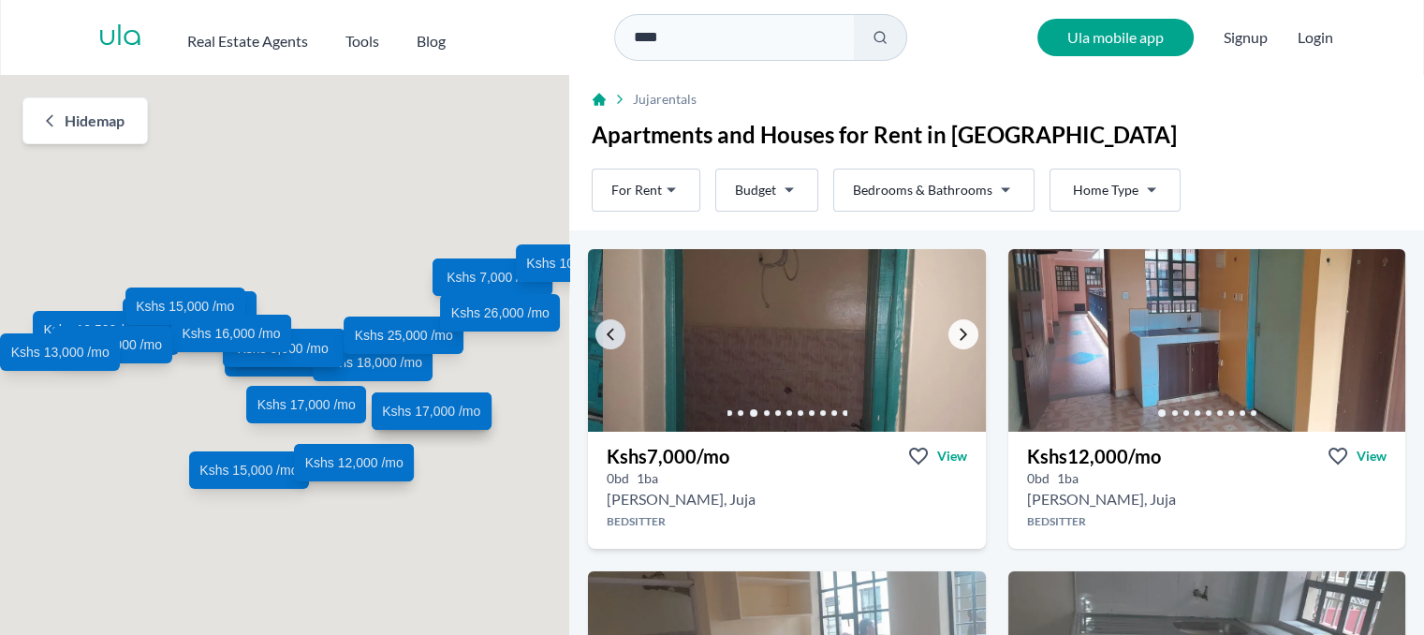
click at [960, 329] on icon "Go to the next property image" at bounding box center [963, 335] width 7 height 12
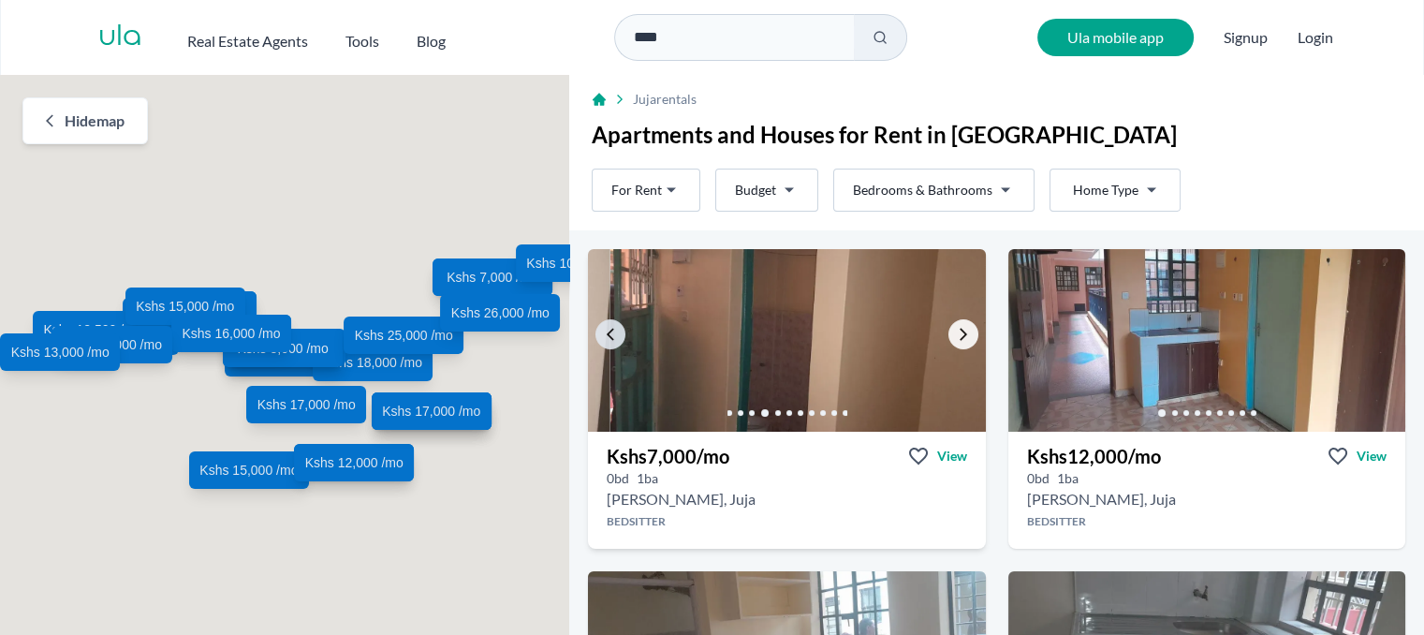
click at [956, 327] on icon "Go to the next property image" at bounding box center [963, 334] width 15 height 15
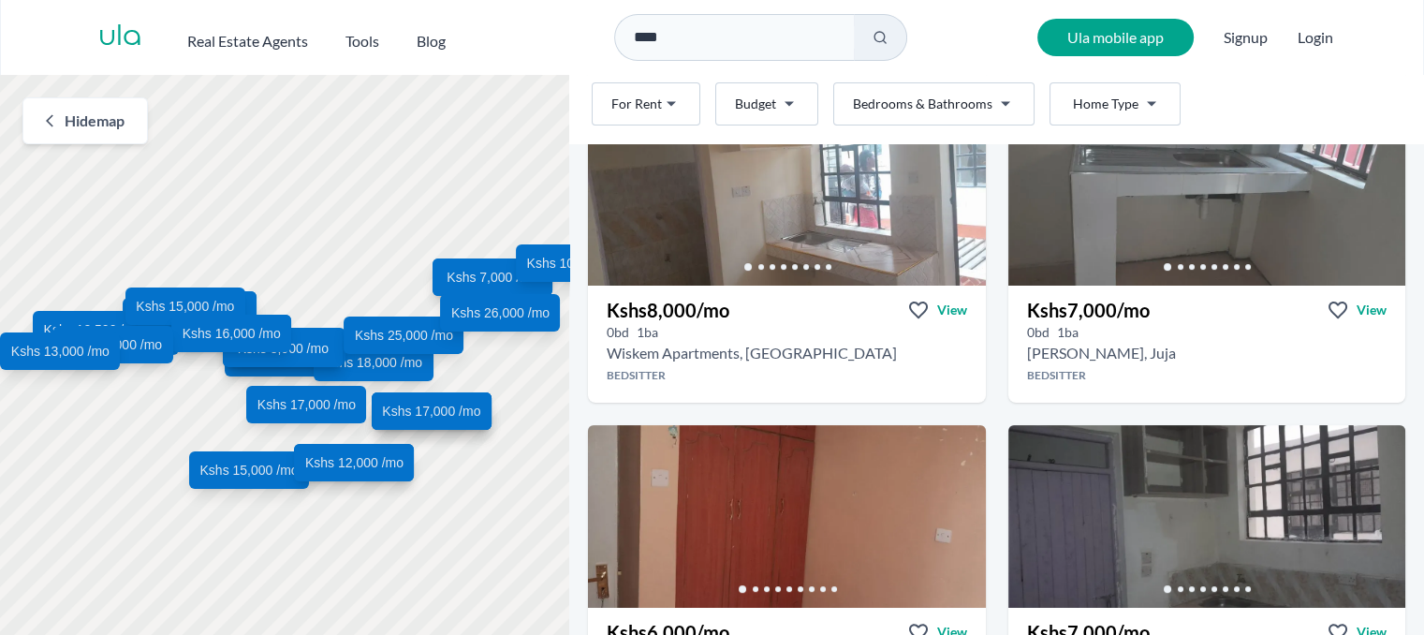
scroll to position [375, 0]
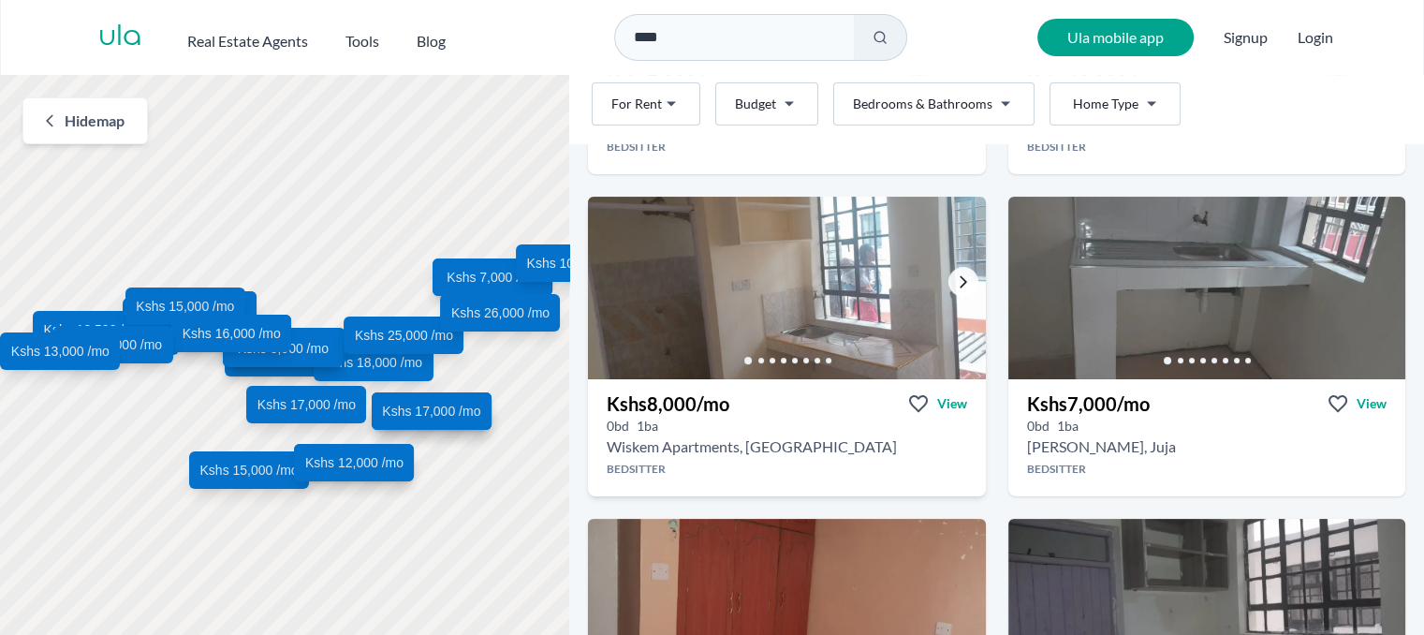
click at [956, 279] on icon "Go to the next property image" at bounding box center [963, 281] width 15 height 15
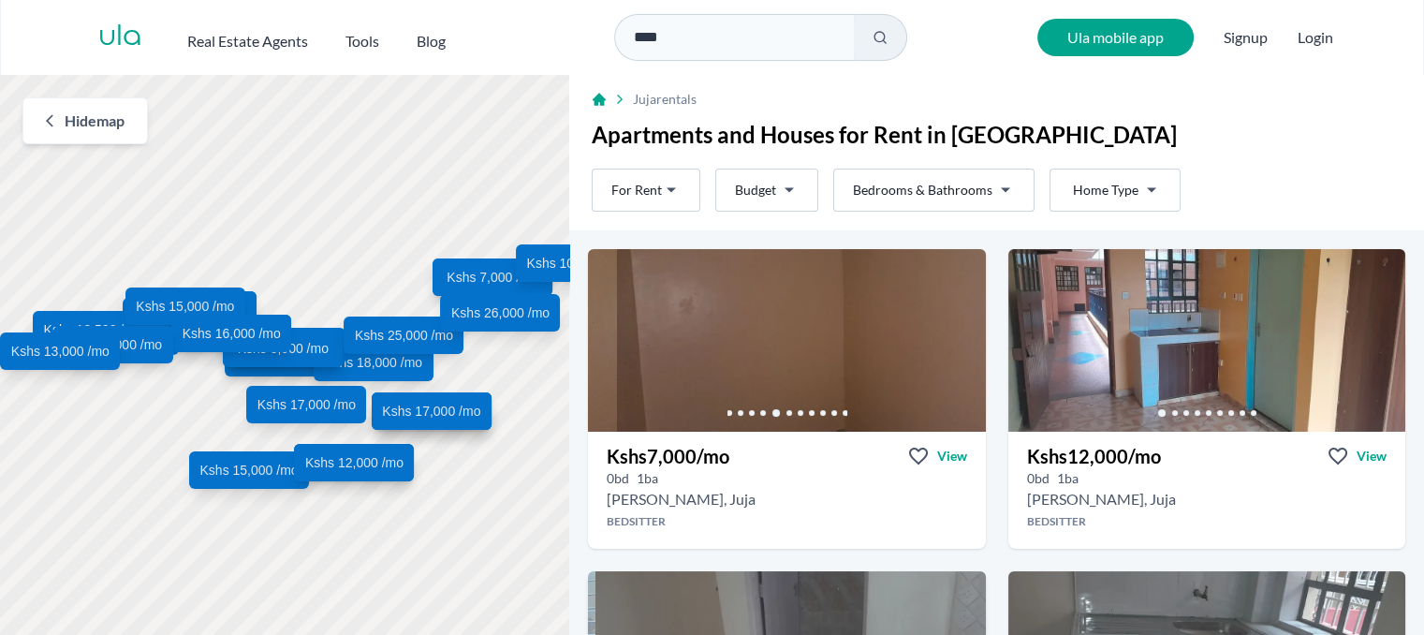
scroll to position [187, 0]
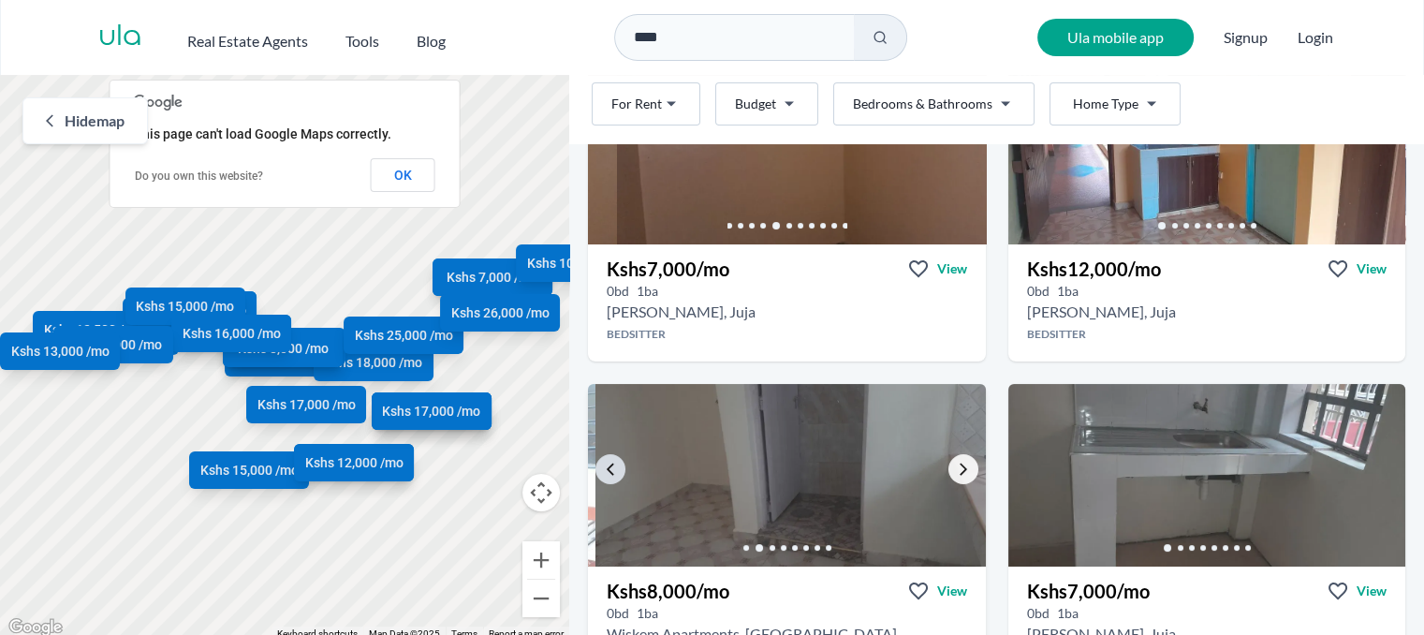
click at [956, 467] on icon "Go to the next property image" at bounding box center [963, 469] width 15 height 15
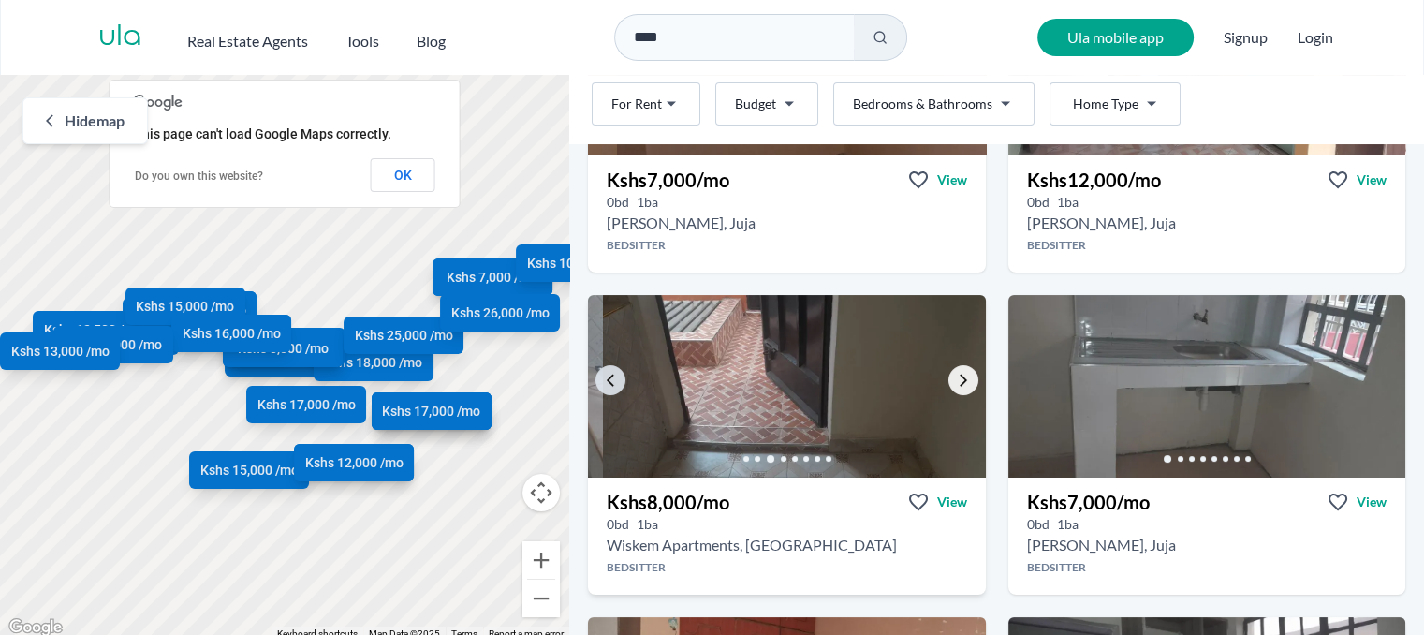
scroll to position [281, 0]
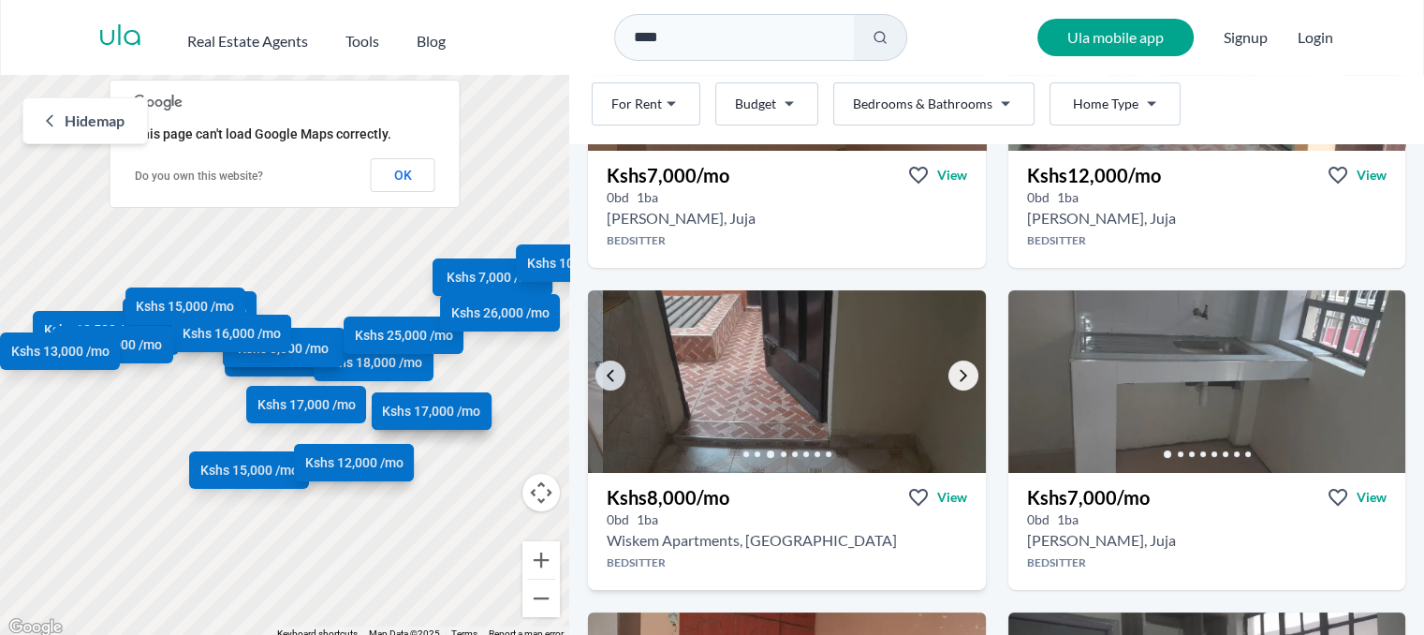
click at [964, 371] on link "Go to the next property image" at bounding box center [964, 375] width 30 height 30
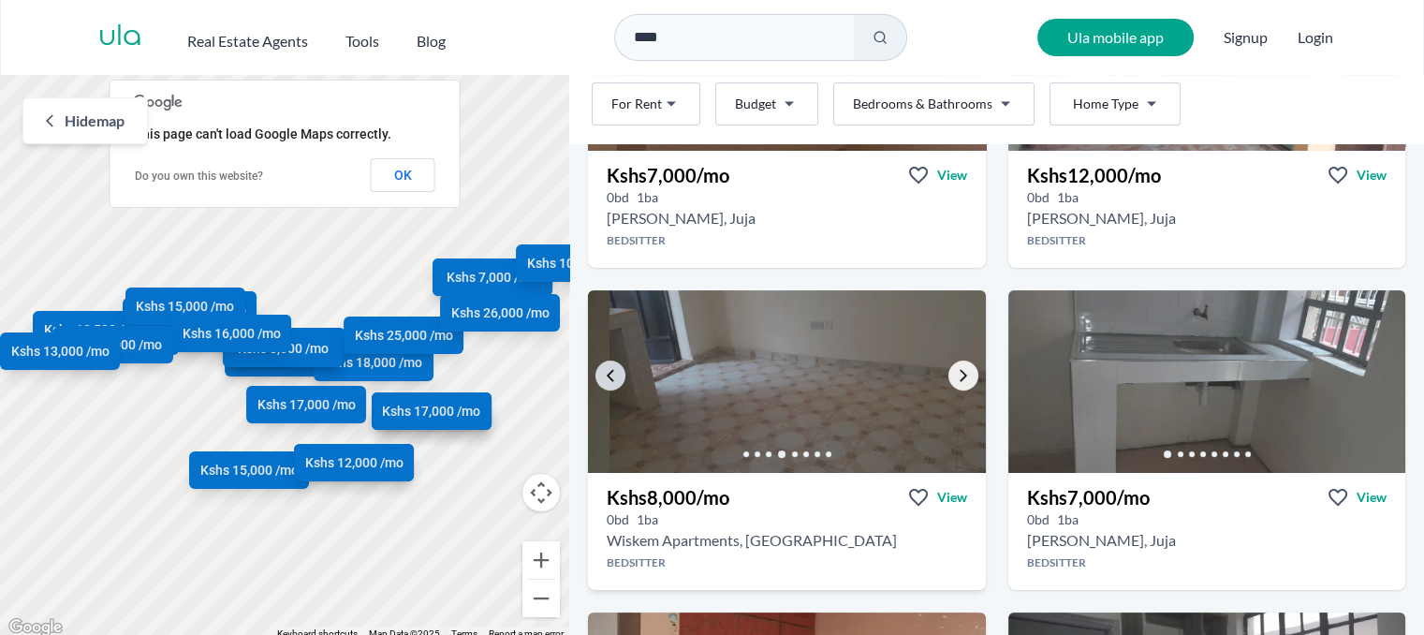
click at [964, 371] on link "Go to the next property image" at bounding box center [964, 375] width 30 height 30
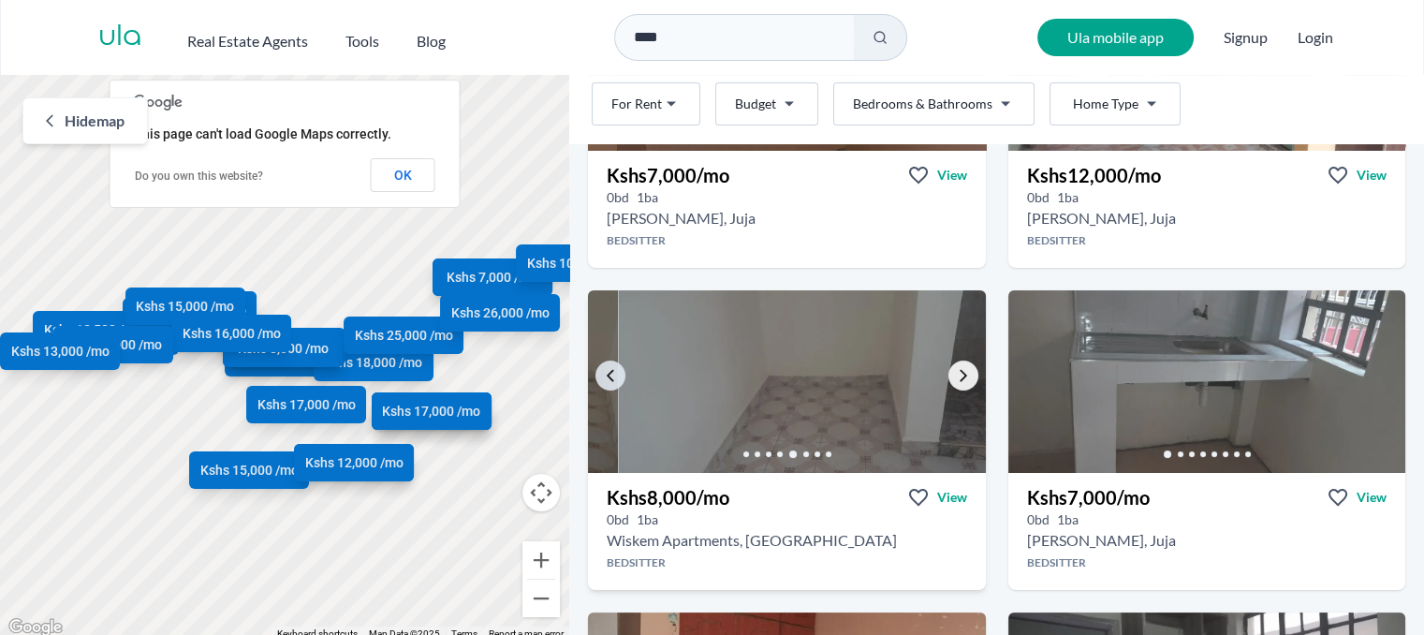
click at [961, 374] on icon "Go to the next property image" at bounding box center [963, 375] width 15 height 15
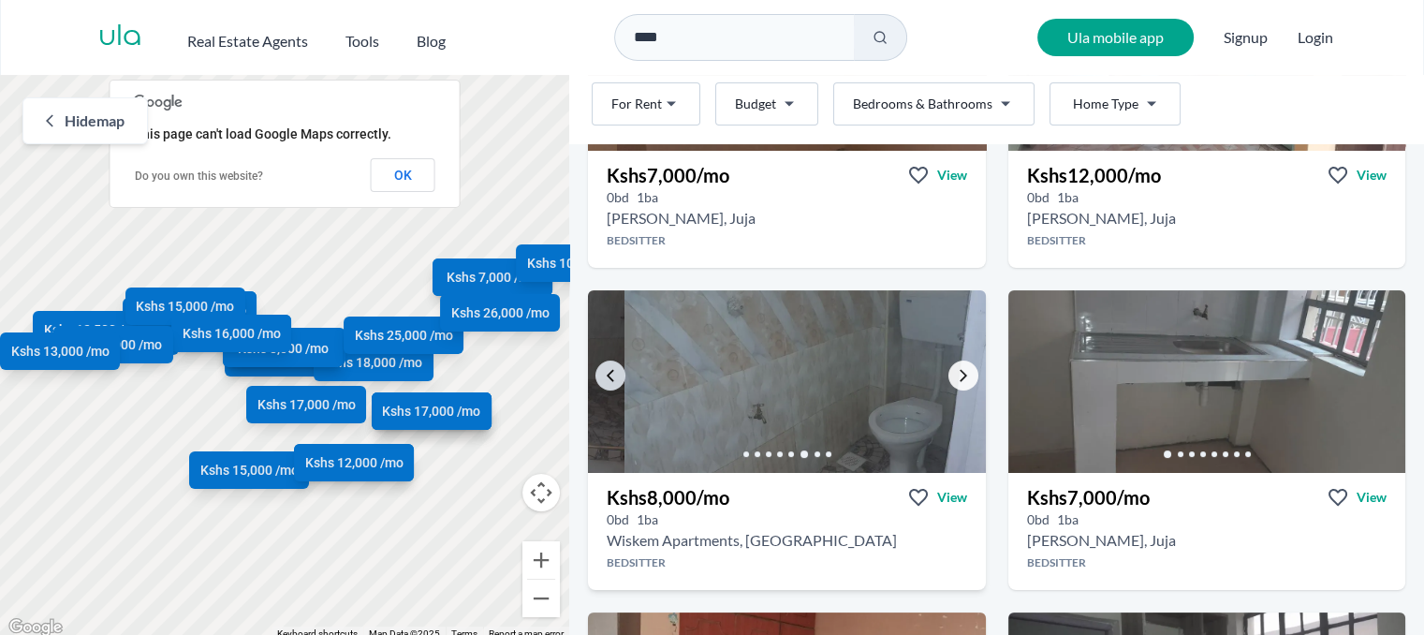
click at [961, 374] on icon "Go to the next property image" at bounding box center [963, 375] width 15 height 15
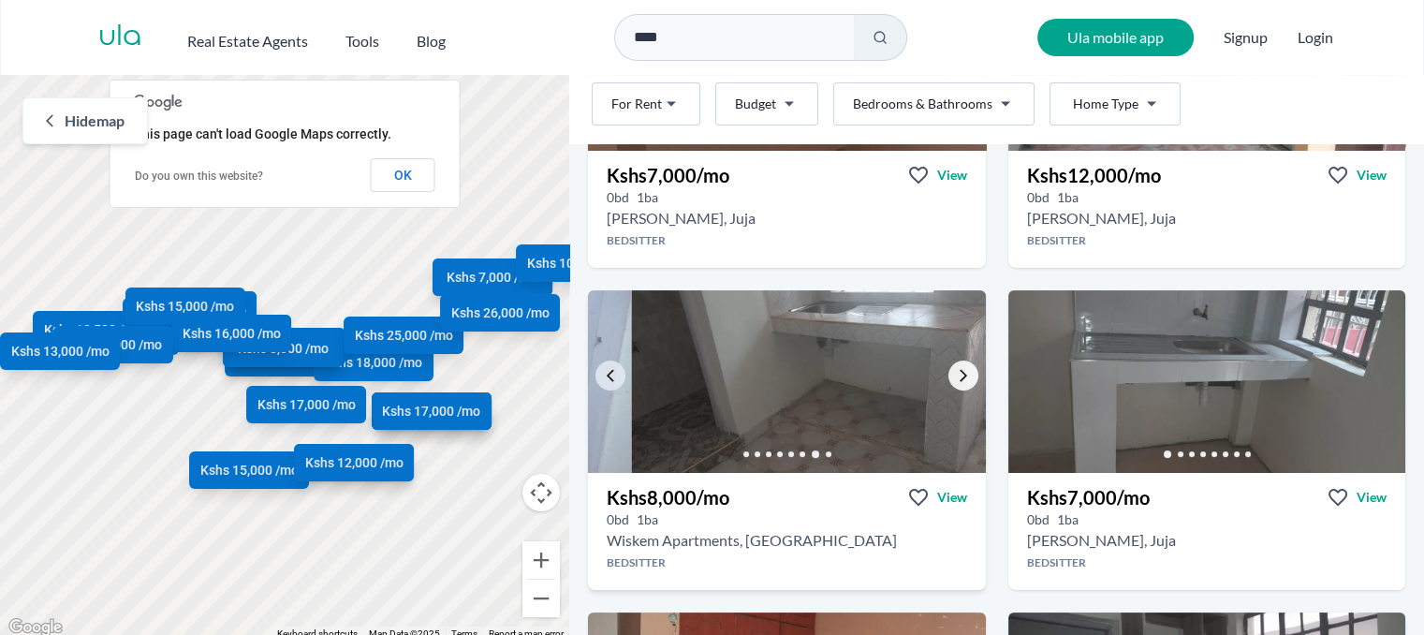
click at [961, 374] on icon "Go to the next property image" at bounding box center [963, 375] width 15 height 15
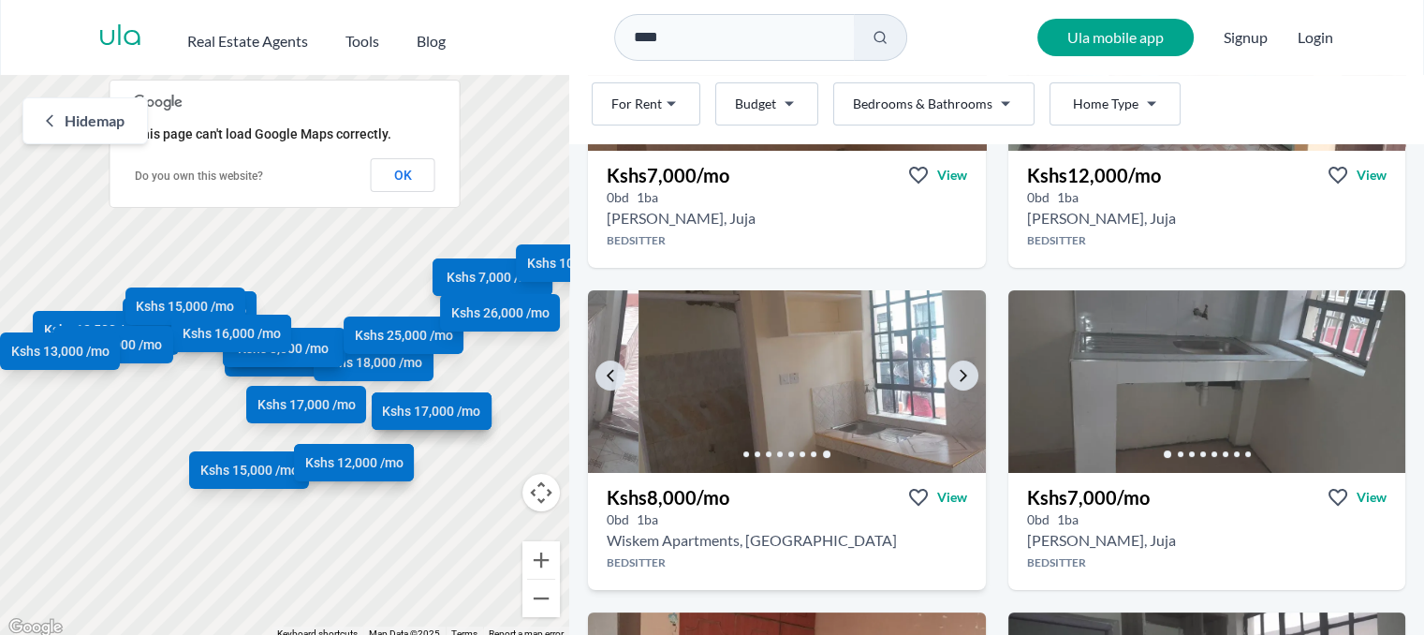
click at [790, 388] on img at bounding box center [838, 382] width 418 height 192
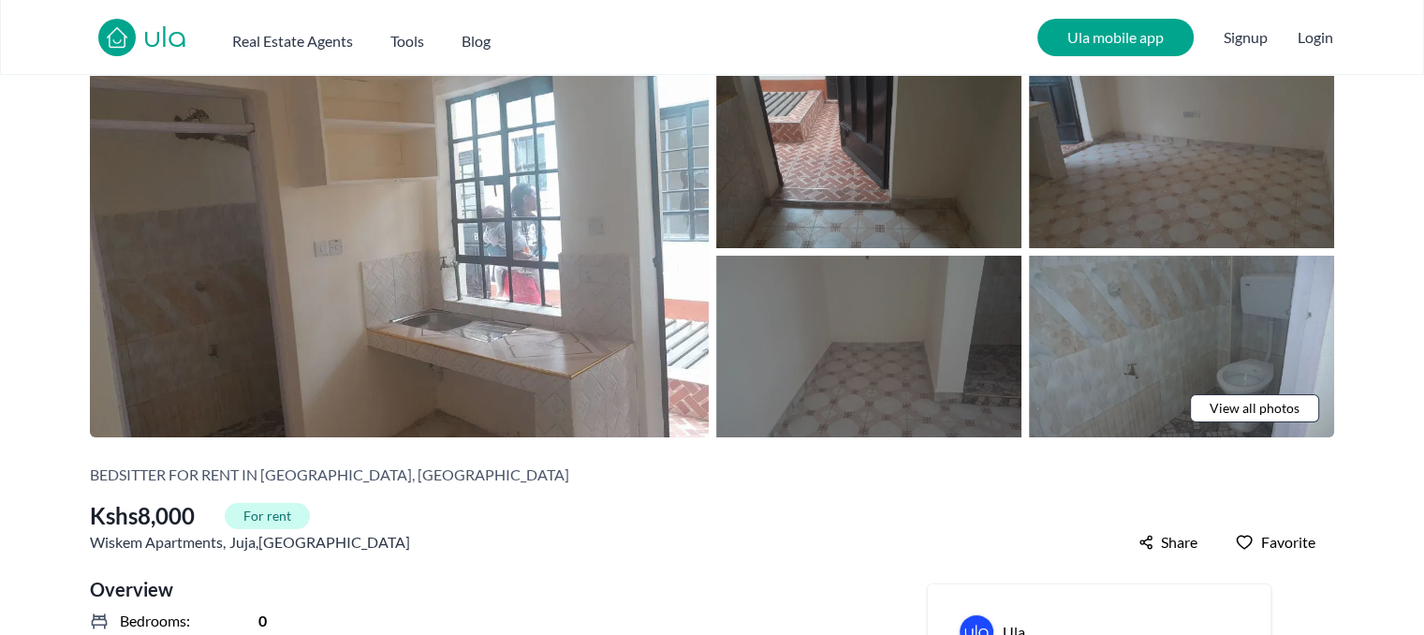
scroll to position [94, 0]
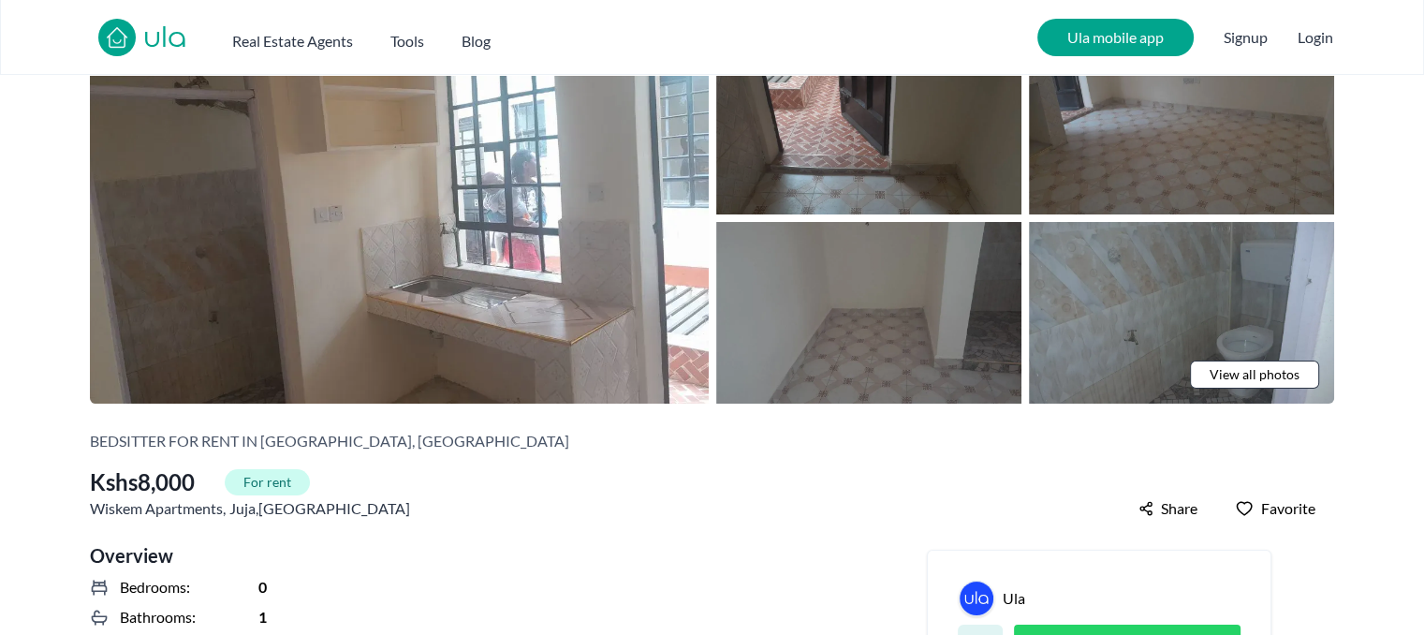
drag, startPoint x: 739, startPoint y: 450, endPoint x: 588, endPoint y: 444, distance: 150.9
click at [588, 444] on div "Bedsitter for rent in [GEOGRAPHIC_DATA], [GEOGRAPHIC_DATA]" at bounding box center [712, 441] width 1244 height 22
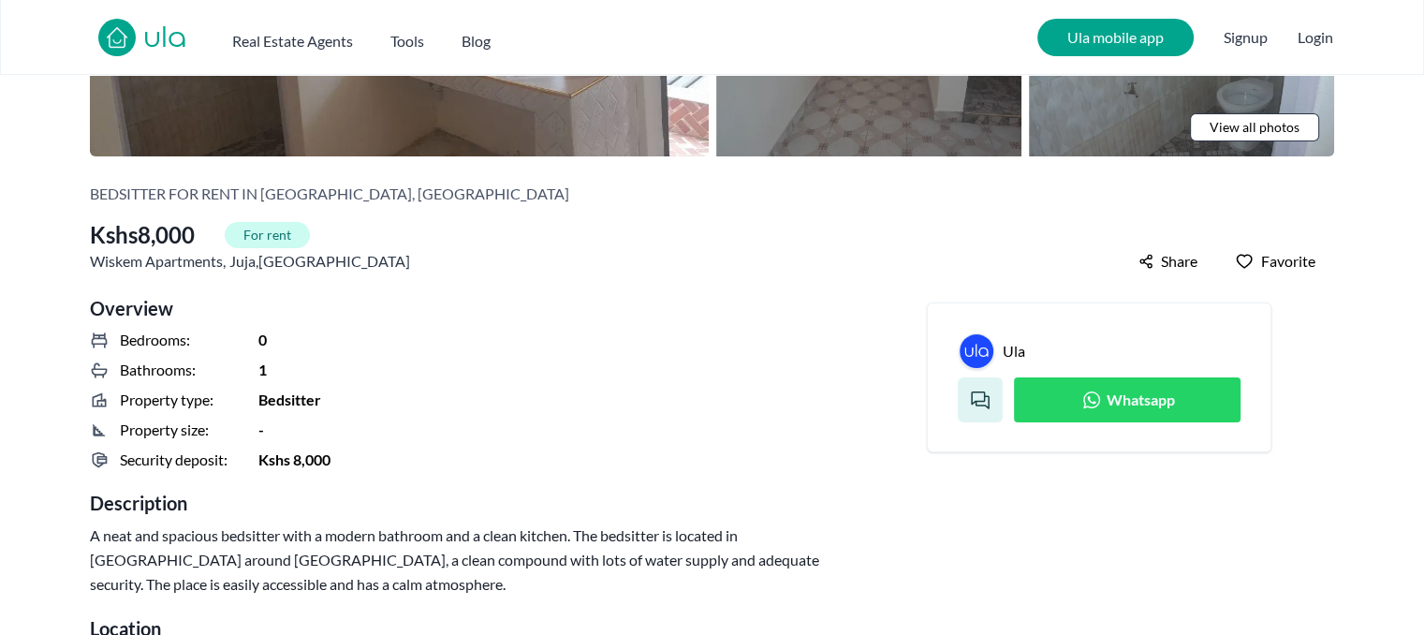
scroll to position [375, 0]
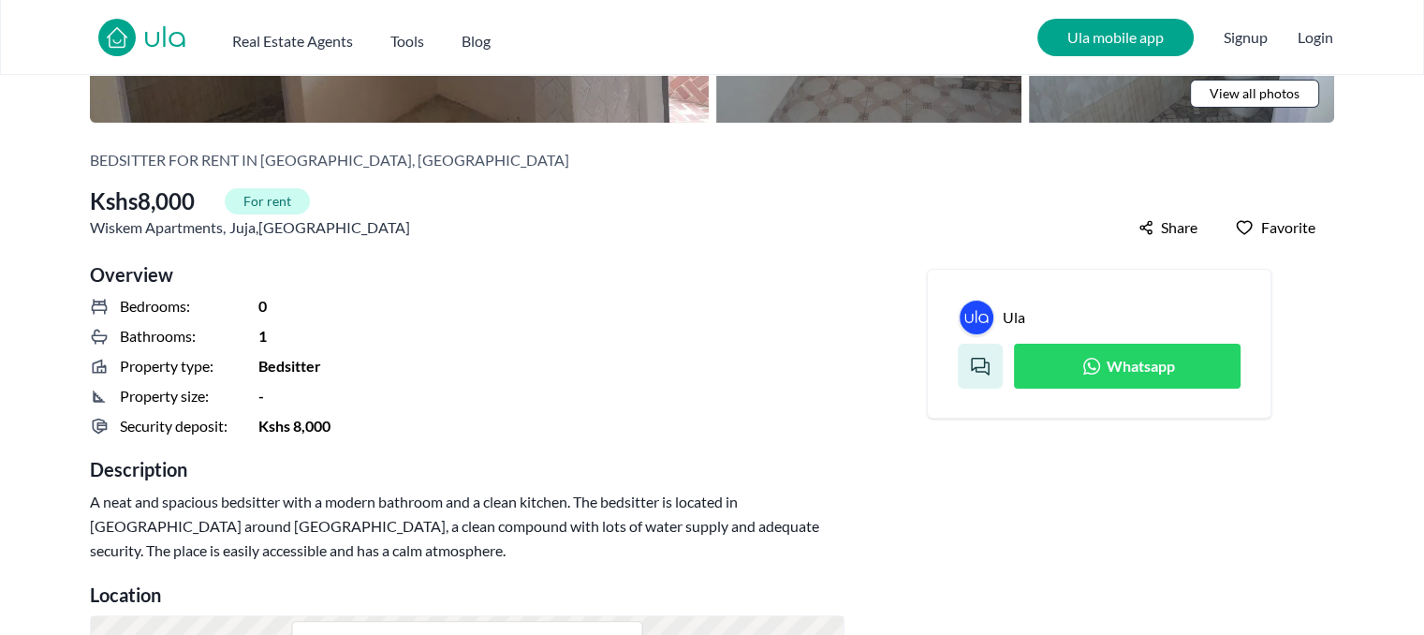
click at [1038, 360] on link "Whatsapp" at bounding box center [1127, 366] width 227 height 45
